Goal: Task Accomplishment & Management: Manage account settings

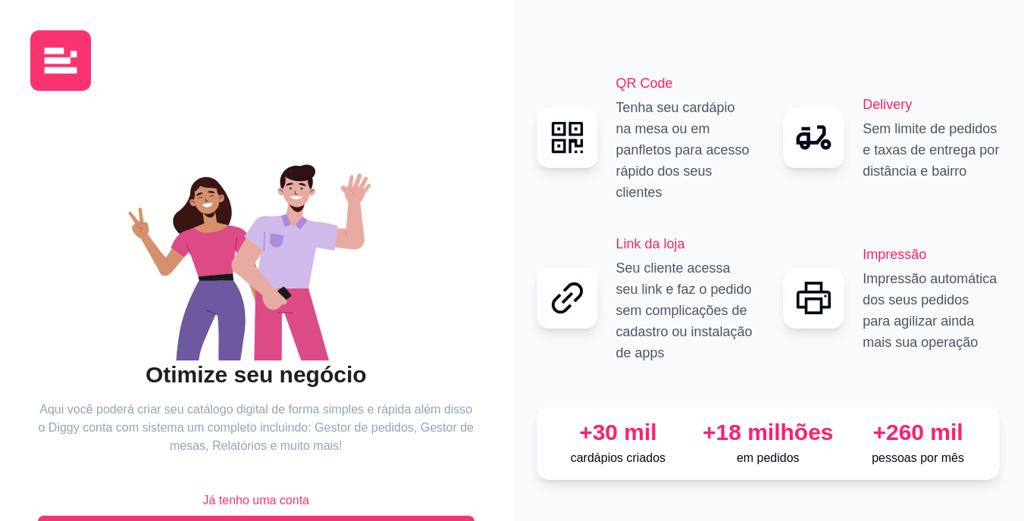
scroll to position [55, 0]
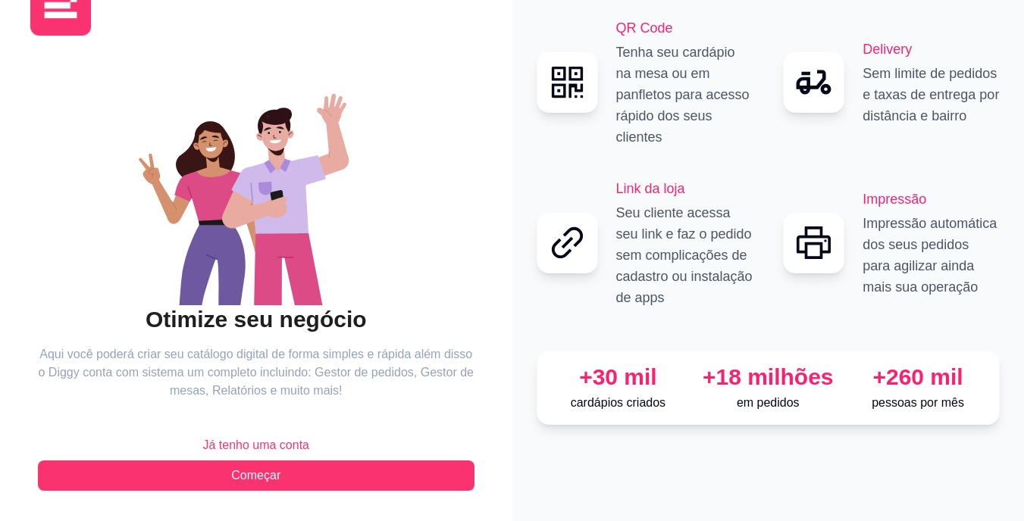
click at [288, 444] on span "Já tenho uma conta" at bounding box center [255, 445] width 107 height 18
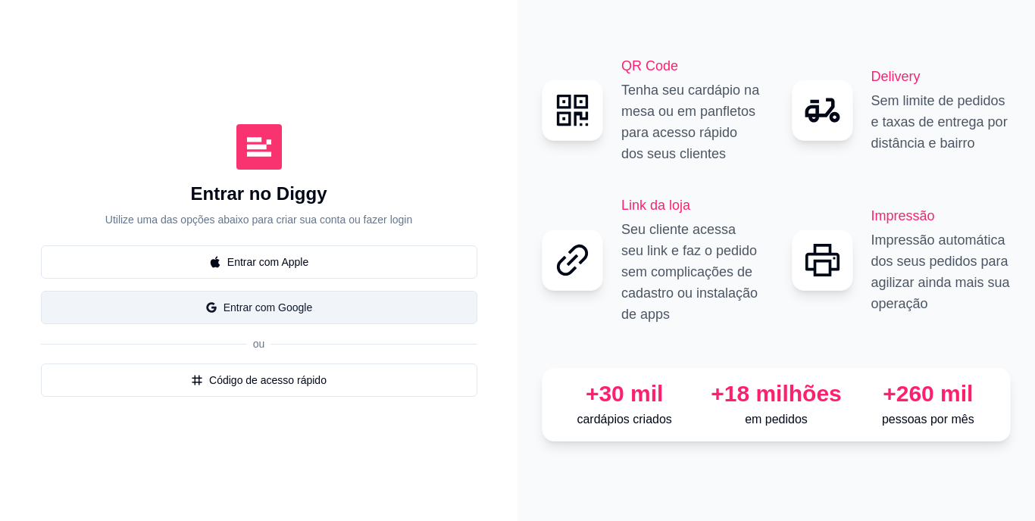
click at [359, 306] on button "Entrar com Google" at bounding box center [259, 307] width 436 height 33
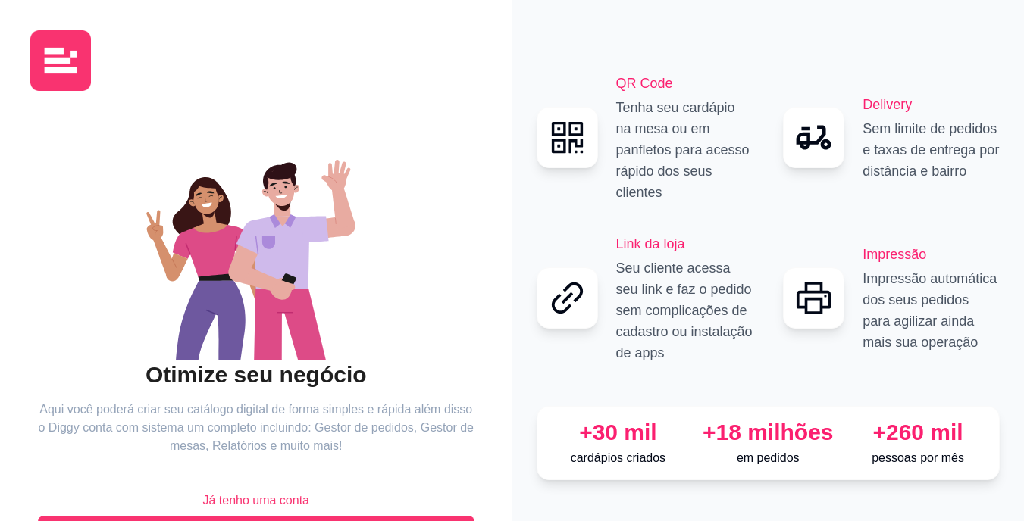
scroll to position [55, 0]
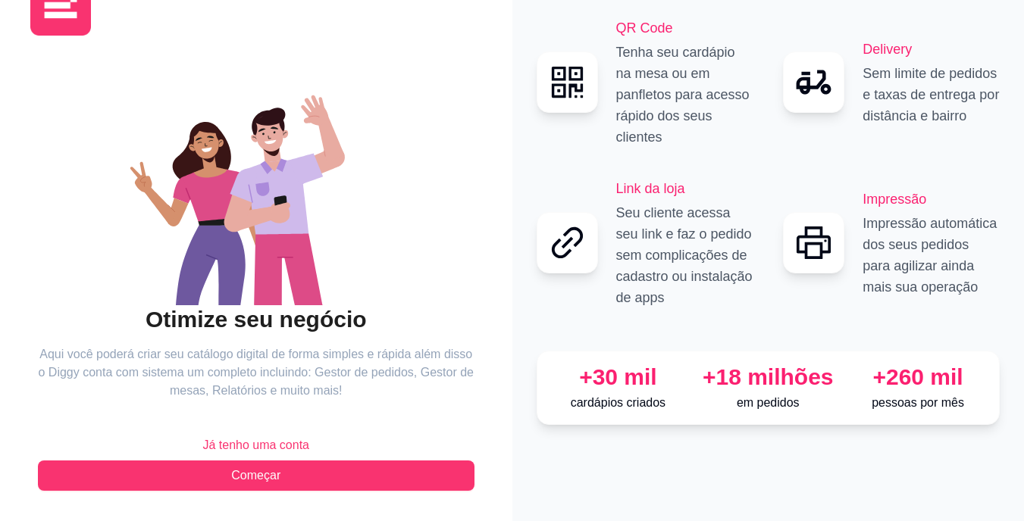
click at [267, 448] on span "Já tenho uma conta" at bounding box center [255, 445] width 107 height 18
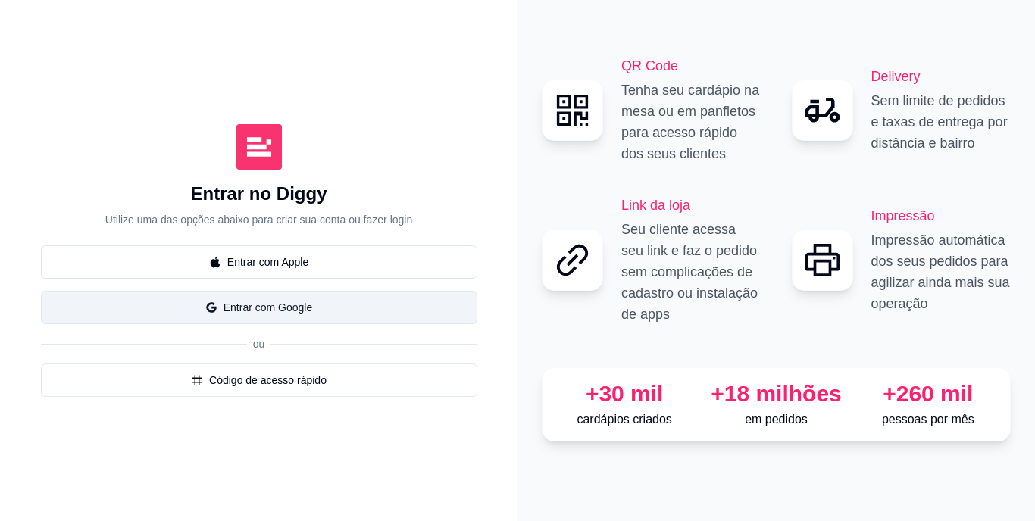
click at [369, 293] on button "Entrar com Google" at bounding box center [259, 307] width 436 height 33
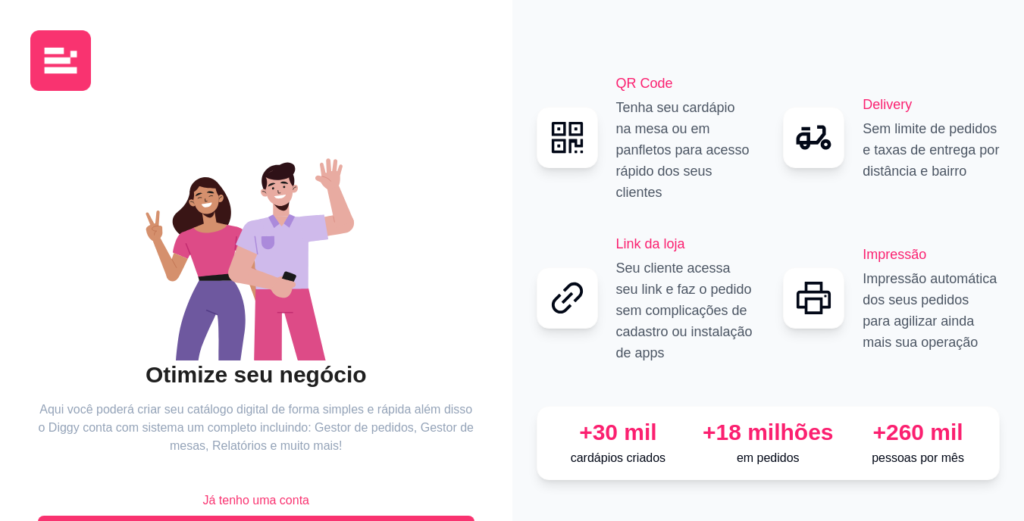
scroll to position [55, 0]
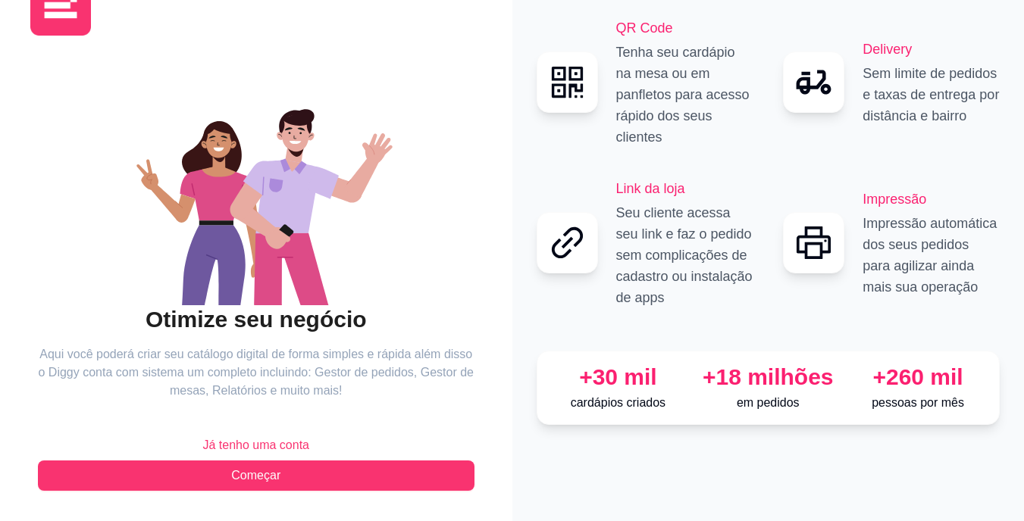
click at [232, 452] on span "Já tenho uma conta" at bounding box center [255, 445] width 107 height 18
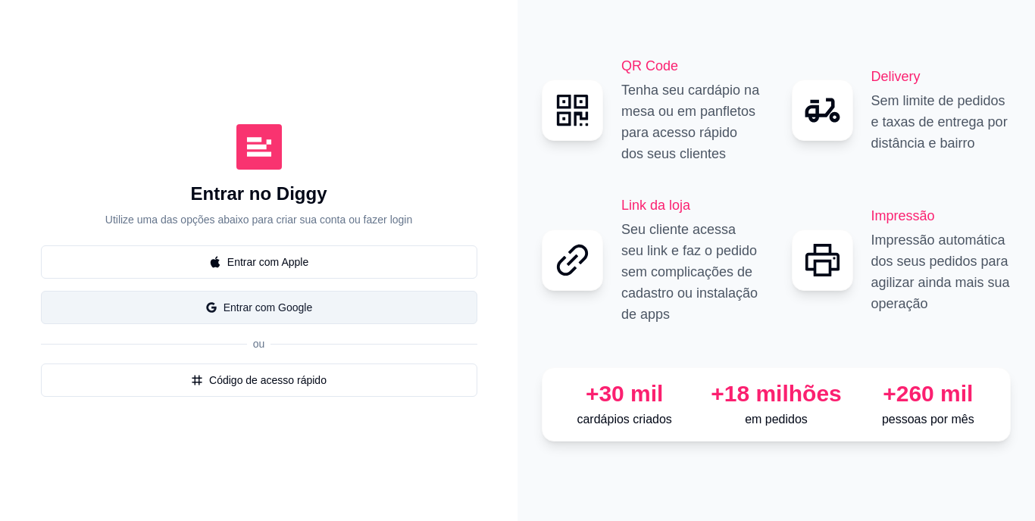
click at [382, 321] on button "Entrar com Google" at bounding box center [259, 307] width 436 height 33
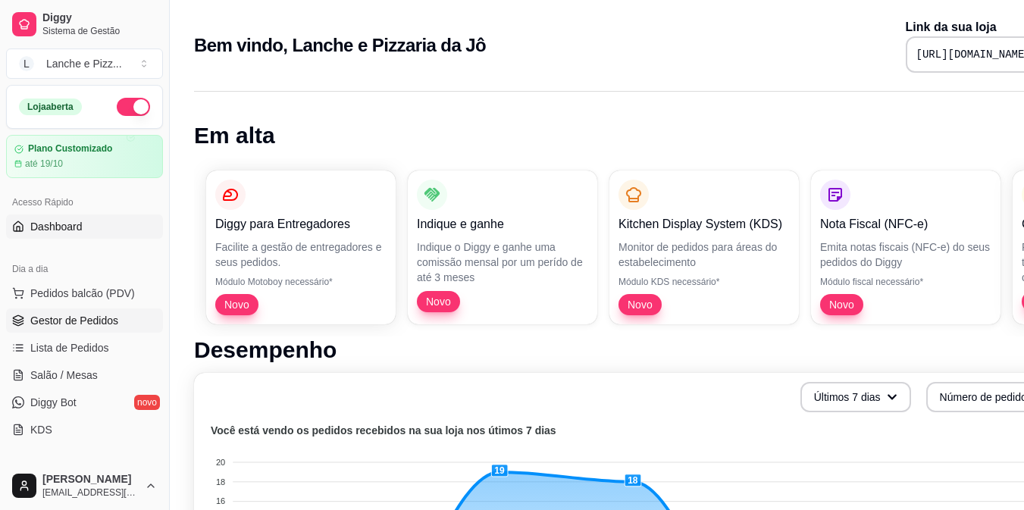
click at [71, 330] on link "Gestor de Pedidos" at bounding box center [84, 320] width 157 height 24
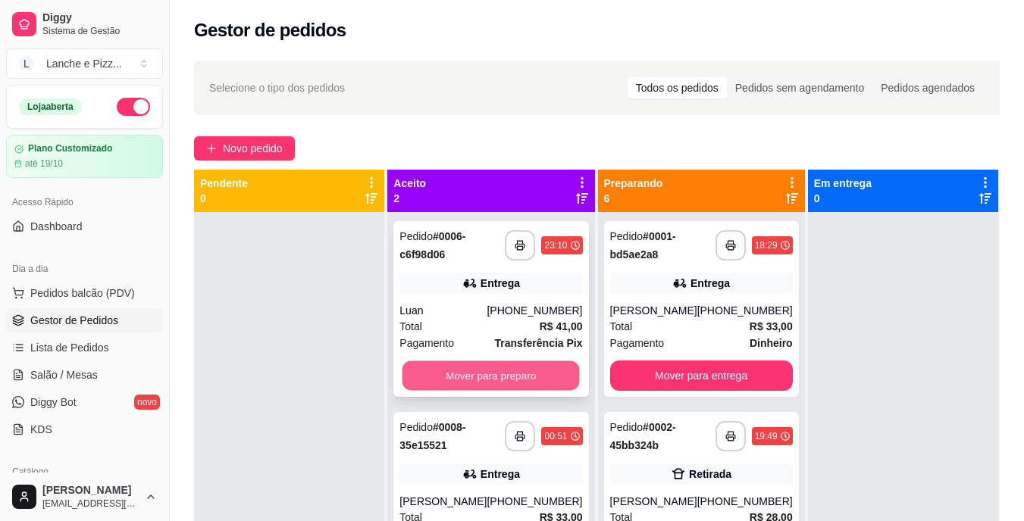
click at [483, 386] on button "Mover para preparo" at bounding box center [490, 376] width 177 height 30
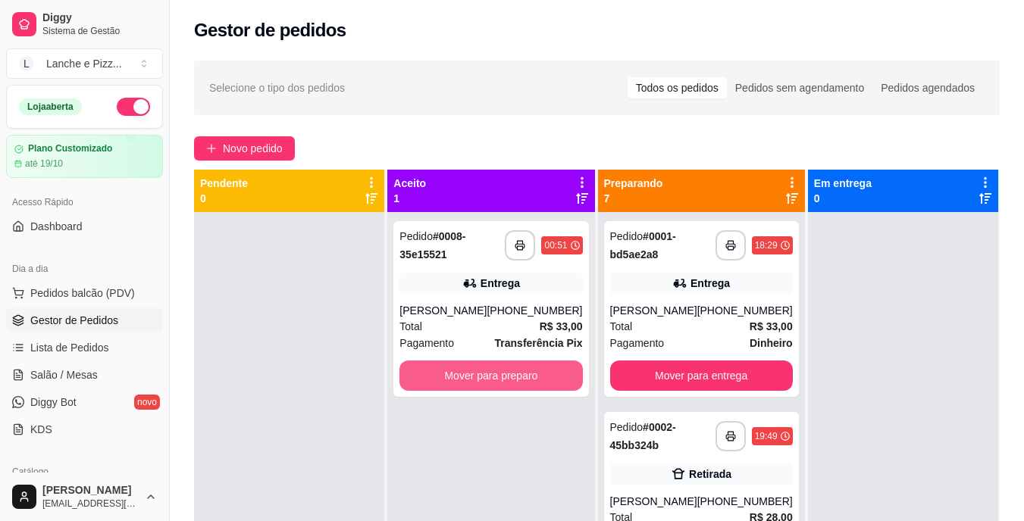
click at [483, 386] on button "Mover para preparo" at bounding box center [490, 376] width 183 height 30
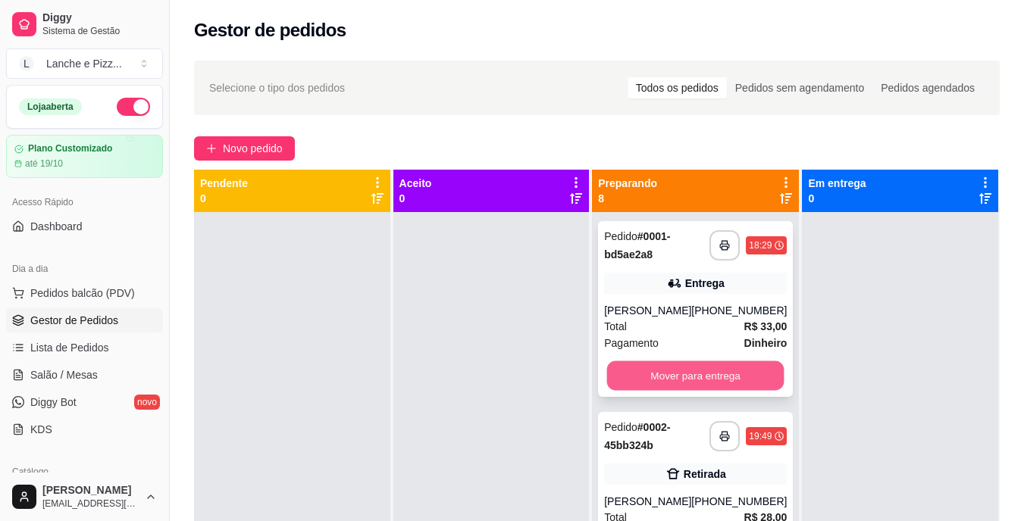
click at [641, 383] on button "Mover para entrega" at bounding box center [695, 376] width 177 height 30
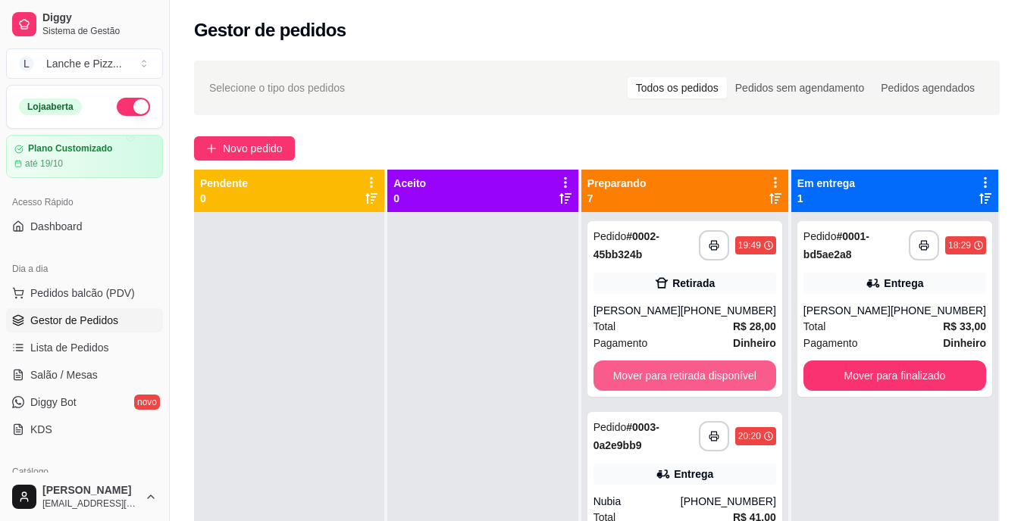
click at [641, 383] on button "Mover para retirada disponível" at bounding box center [684, 376] width 183 height 30
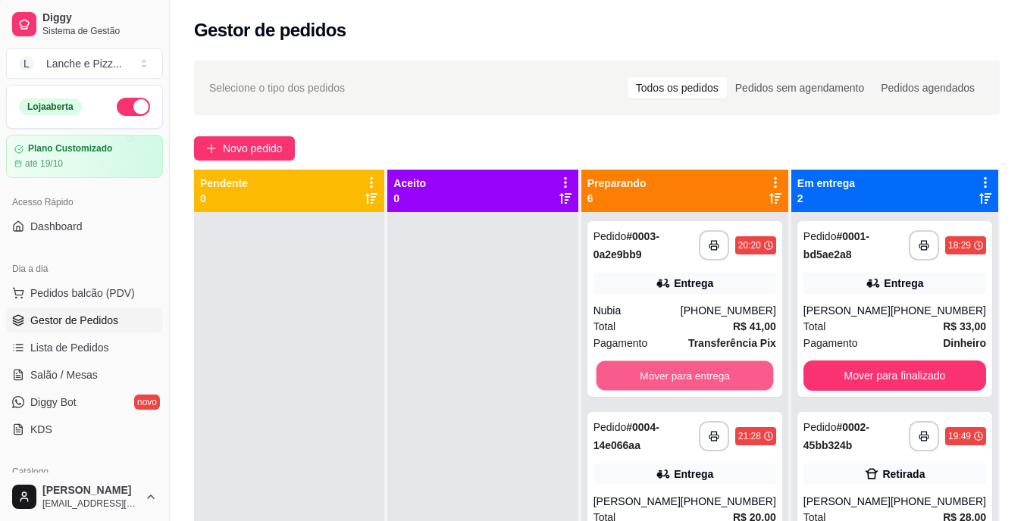
click at [641, 383] on button "Mover para entrega" at bounding box center [684, 376] width 177 height 30
click at [641, 383] on button "Mover para entrega" at bounding box center [684, 376] width 183 height 30
click at [641, 383] on button "Mover para entrega" at bounding box center [684, 376] width 177 height 30
click at [641, 383] on button "Mover para retirada disponível" at bounding box center [684, 376] width 177 height 30
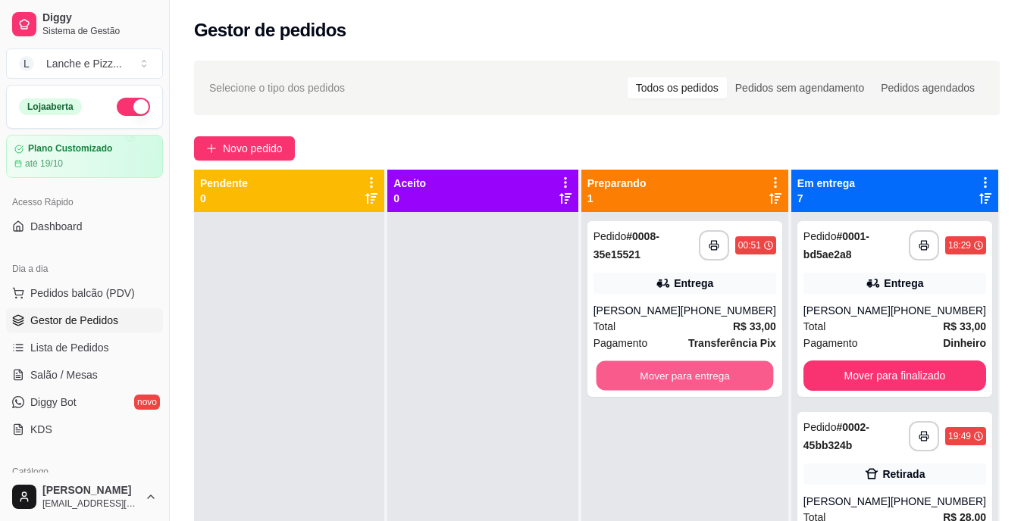
click at [641, 383] on button "Mover para entrega" at bounding box center [684, 376] width 177 height 30
